Goal: Find specific page/section: Find specific page/section

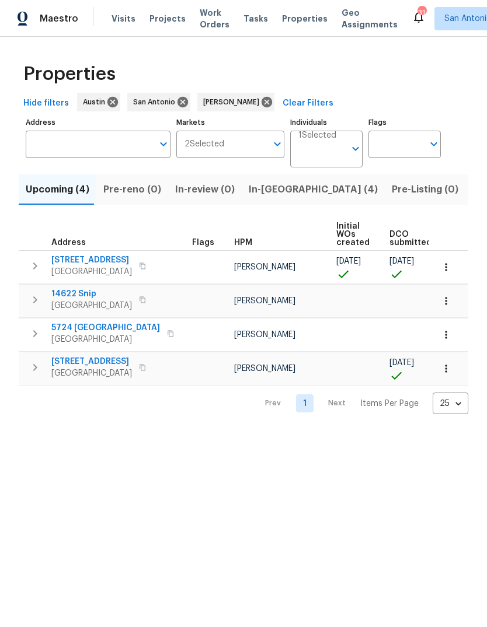
click at [78, 303] on span "[GEOGRAPHIC_DATA]" at bounding box center [91, 306] width 81 height 12
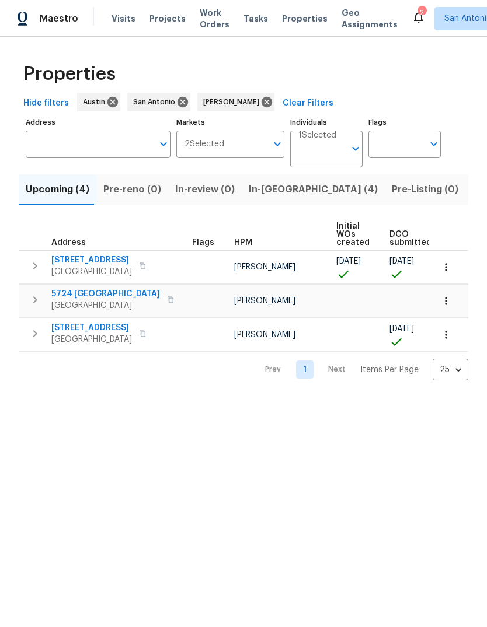
click at [132, 194] on span "Pre-reno (0)" at bounding box center [132, 189] width 58 height 16
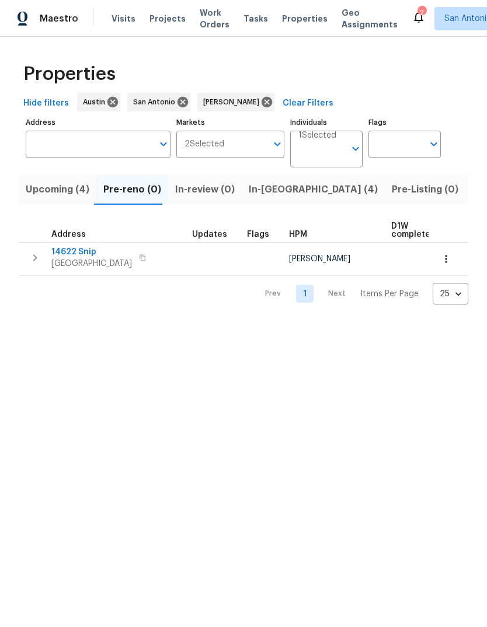
click at [444, 270] on button "button" at bounding box center [446, 259] width 26 height 26
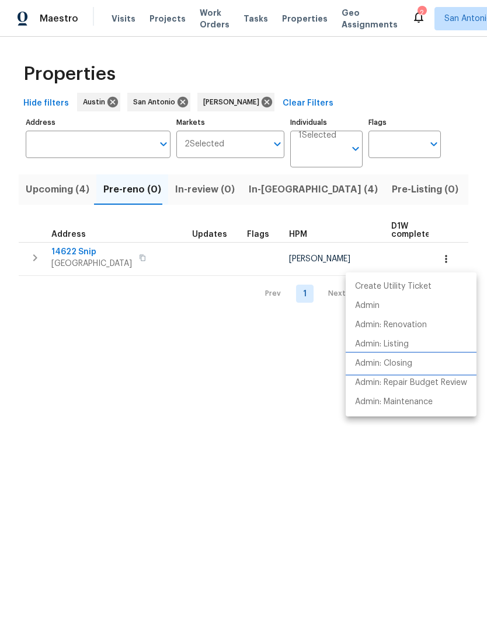
click at [407, 364] on p "Admin: Closing" at bounding box center [383, 364] width 57 height 12
click at [381, 484] on div at bounding box center [243, 313] width 487 height 627
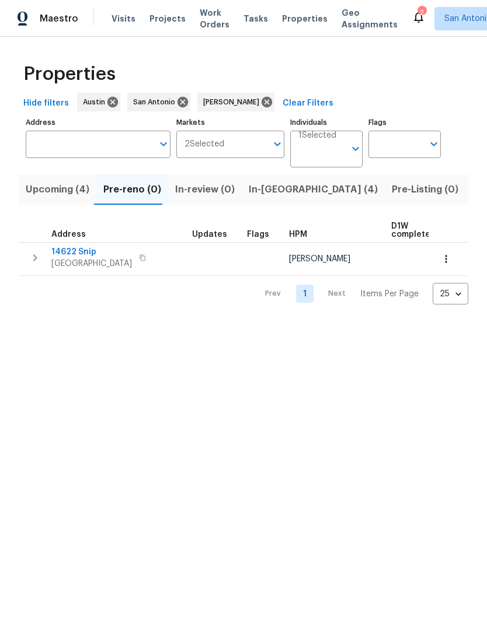
click at [265, 198] on button "In-reno (4)" at bounding box center [313, 189] width 143 height 30
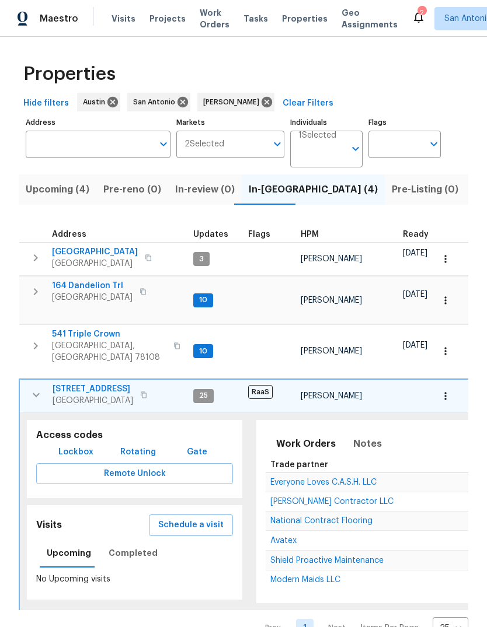
click at [136, 192] on span "Pre-reno (0)" at bounding box center [132, 189] width 58 height 16
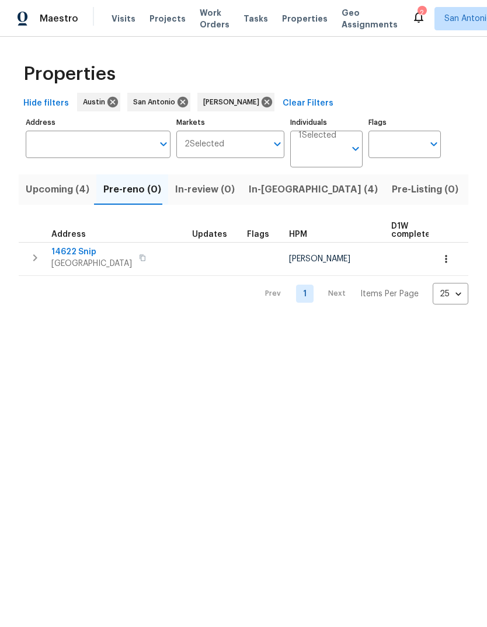
click at [449, 260] on icon "button" at bounding box center [446, 259] width 12 height 12
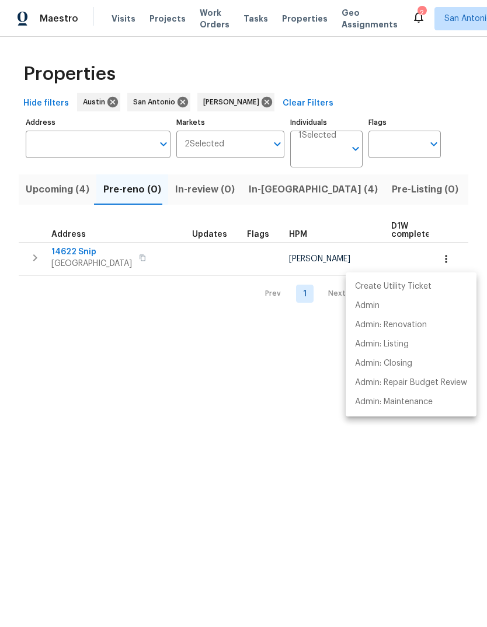
click at [78, 254] on div at bounding box center [243, 313] width 487 height 627
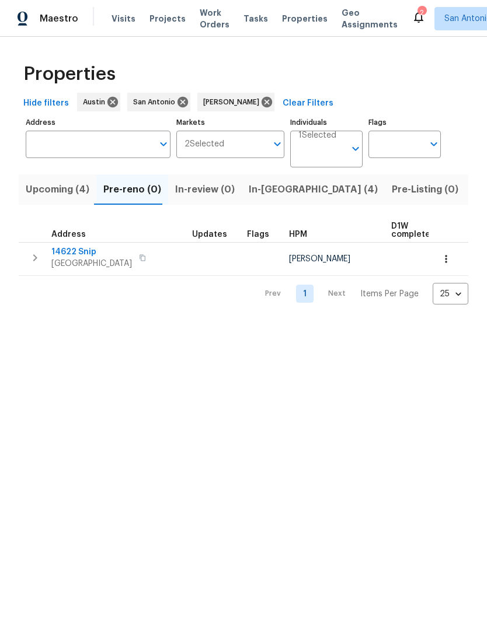
click at [74, 253] on span "14622 Snip" at bounding box center [91, 252] width 81 height 12
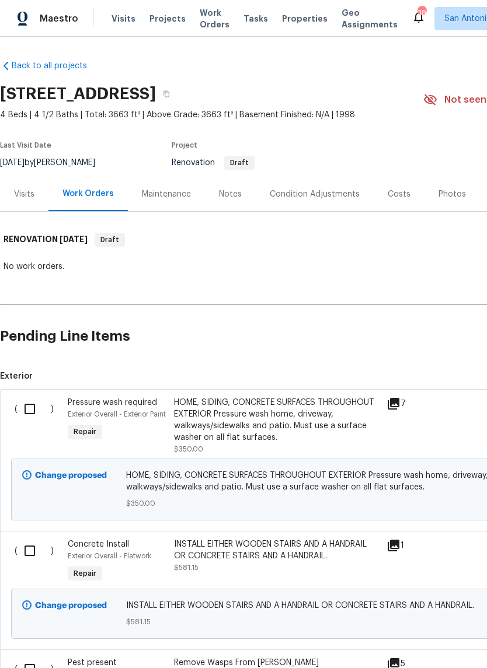
click at [313, 201] on div "Condition Adjustments" at bounding box center [315, 194] width 118 height 34
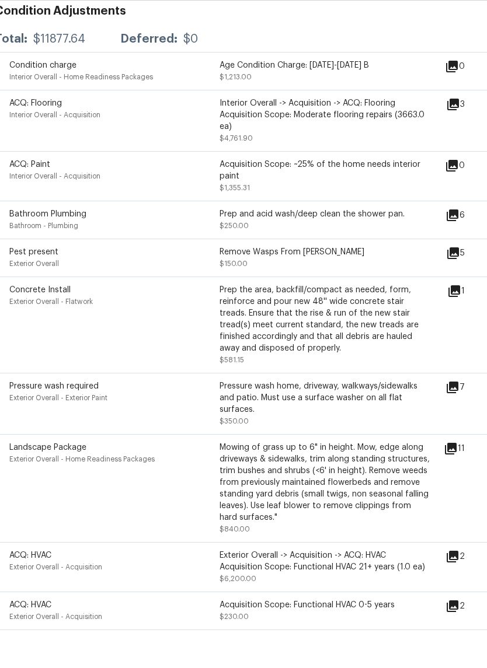
scroll to position [205, 5]
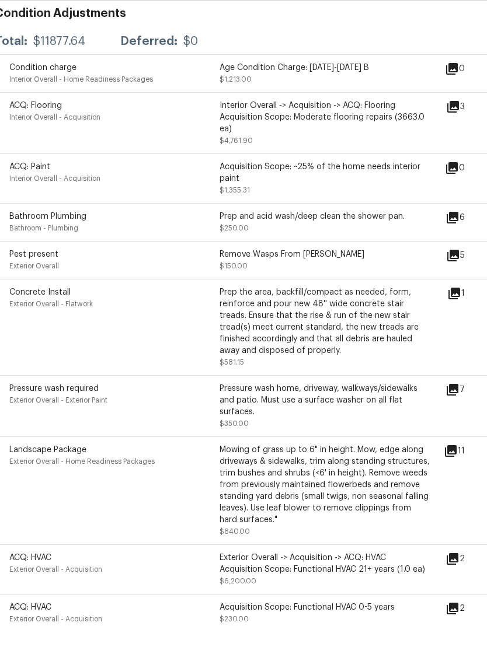
click at [457, 198] on icon at bounding box center [452, 204] width 12 height 12
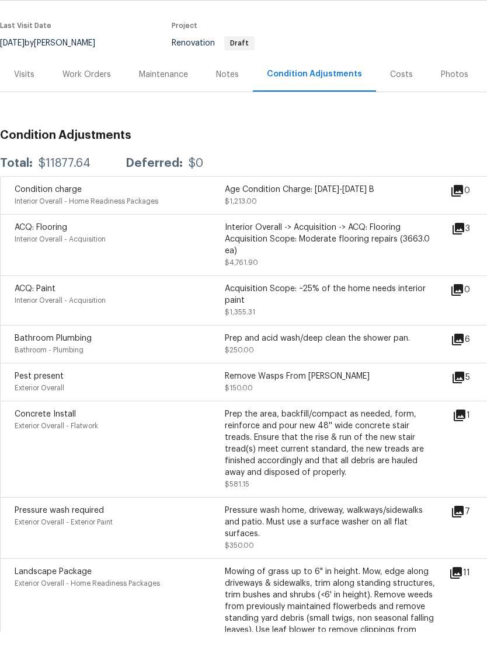
scroll to position [83, 0]
